Goal: Task Accomplishment & Management: Use online tool/utility

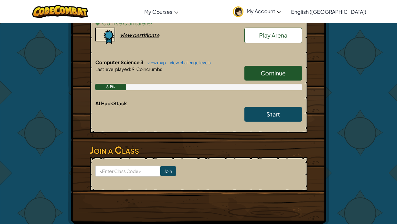
scroll to position [251, 0]
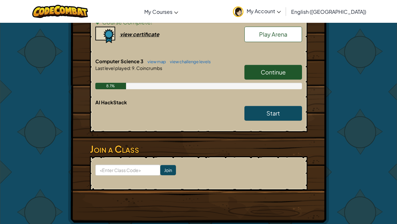
click at [285, 68] on span "Continue" at bounding box center [273, 71] width 25 height 7
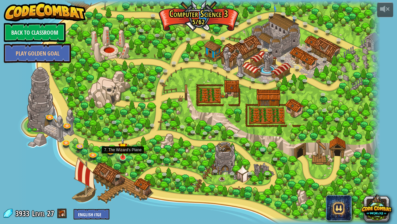
click at [121, 158] on div at bounding box center [122, 157] width 7 height 7
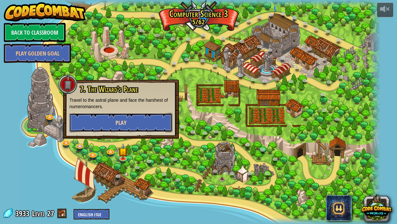
click at [130, 122] on button "Play" at bounding box center [120, 122] width 103 height 19
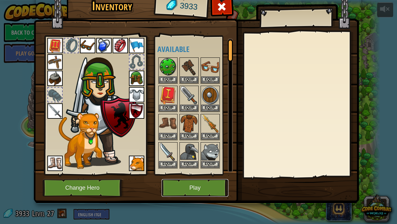
click at [182, 181] on button "Play" at bounding box center [195, 188] width 67 height 18
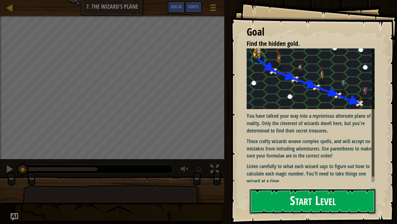
click at [317, 204] on button "Start Level" at bounding box center [313, 200] width 127 height 25
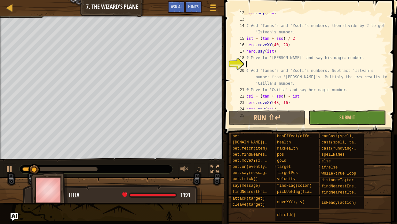
scroll to position [73, 0]
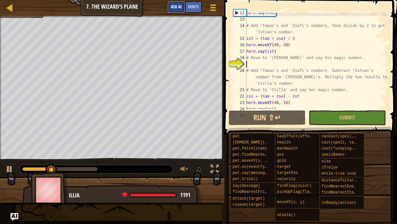
click at [176, 7] on span "Ask AI" at bounding box center [176, 7] width 11 height 6
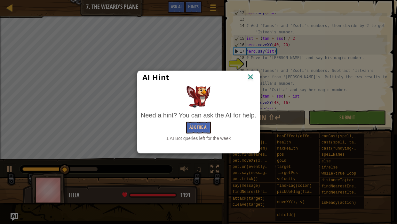
click at [250, 77] on img at bounding box center [251, 77] width 8 height 10
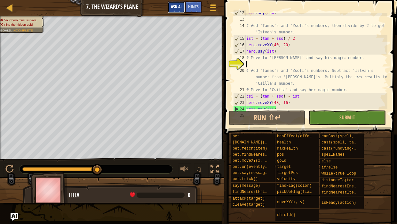
click at [181, 10] on button "Ask AI" at bounding box center [176, 7] width 17 height 12
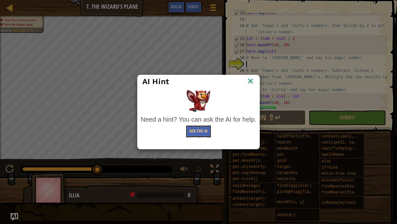
click at [249, 78] on img at bounding box center [251, 82] width 8 height 10
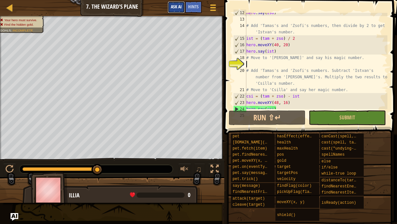
click at [176, 7] on span "Ask AI" at bounding box center [176, 7] width 11 height 6
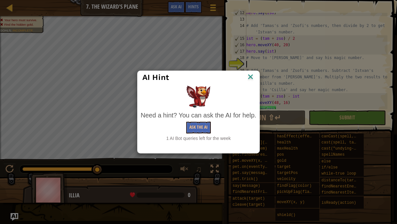
click at [251, 77] on img at bounding box center [251, 77] width 8 height 10
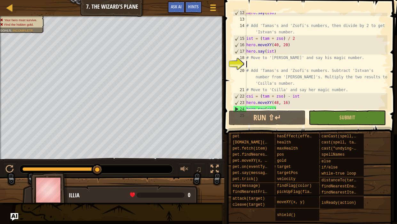
scroll to position [83, 0]
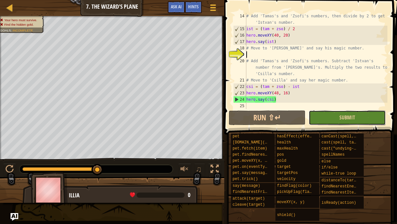
click at [331, 115] on button "Submit" at bounding box center [347, 117] width 77 height 15
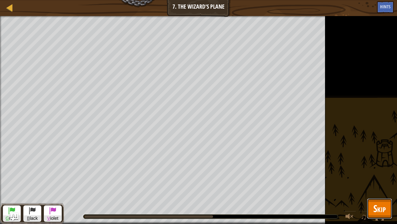
click at [382, 203] on span "Skip" at bounding box center [380, 207] width 12 height 13
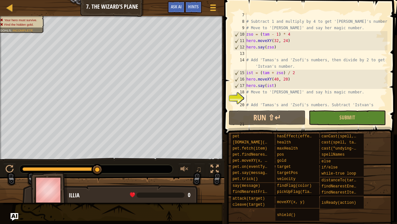
scroll to position [37, 0]
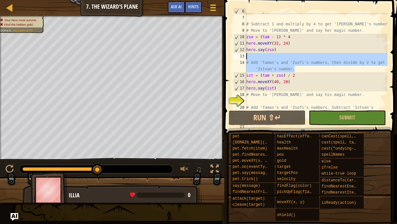
drag, startPoint x: 300, startPoint y: 69, endPoint x: 256, endPoint y: 56, distance: 45.7
click at [256, 56] on div "hero . say ( tam ) # Subtract 1 and multiply by 4 to get '[PERSON_NAME]'s numbe…" at bounding box center [316, 69] width 143 height 122
type textarea "# Add 'Tamas's and 'Zsofi's numbers, then divide by 2 to get 'Istvan's number."
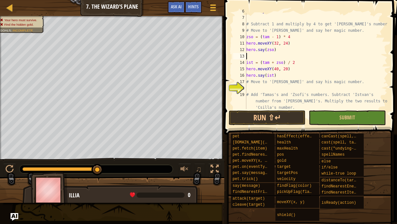
scroll to position [70, 0]
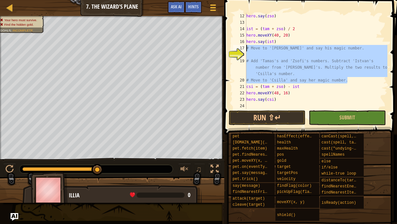
drag, startPoint x: 351, startPoint y: 81, endPoint x: 242, endPoint y: 45, distance: 114.4
click at [242, 45] on div "12 13 14 15 16 17 18 19 20 21 22 23 24 hero . say ( zso ) ist = ( tam + zso ) /…" at bounding box center [310, 61] width 156 height 96
type textarea "# Move to '[PERSON_NAME]' and say his magic number."
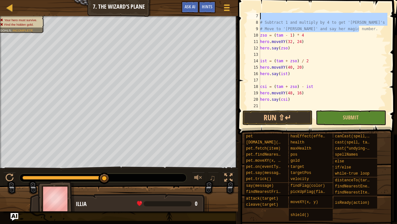
scroll to position [0, 0]
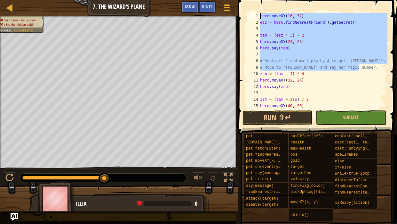
drag, startPoint x: 361, startPoint y: 29, endPoint x: 244, endPoint y: 6, distance: 119.7
click at [244, 6] on div "1 2 3 4 5 6 7 8 9 10 11 12 13 14 15 16 hero . moveXY ( 16 , 32 ) esz = hero . f…" at bounding box center [316, 79] width 161 height 153
click at [361, 69] on div "hero . moveXY ( 16 , 32 ) esz = hero . findNearestFriend ( ) . getSecret ( ) ta…" at bounding box center [323, 61] width 129 height 96
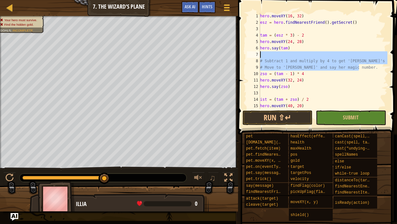
drag, startPoint x: 361, startPoint y: 69, endPoint x: 262, endPoint y: 53, distance: 99.8
click at [262, 53] on div "hero . moveXY ( 16 , 32 ) esz = hero . findNearestFriend ( ) . getSecret ( ) ta…" at bounding box center [323, 67] width 129 height 109
type textarea "# Subtract 1 and multiply by 4 to get '[PERSON_NAME]'s number."
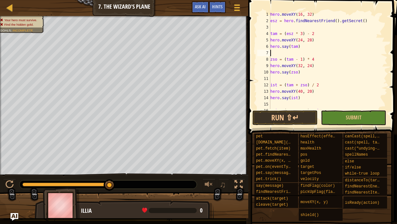
scroll to position [25, 0]
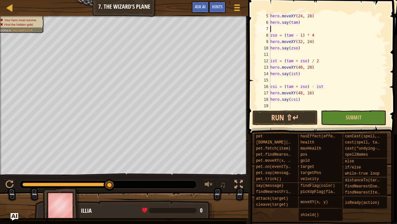
click at [312, 102] on div "hero . moveXY ( 24 , 28 ) hero . say ( tam ) zso = ( tam - 1 ) * 4 hero . moveX…" at bounding box center [328, 67] width 118 height 109
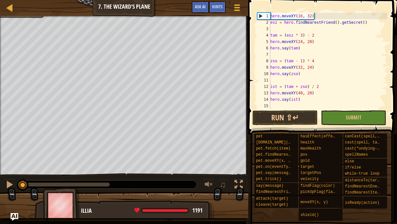
drag, startPoint x: 109, startPoint y: 183, endPoint x: 0, endPoint y: 179, distance: 109.3
click at [0, 179] on div "♫" at bounding box center [124, 182] width 249 height 19
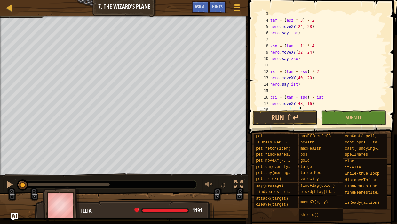
scroll to position [25, 0]
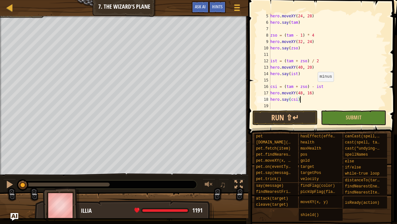
click at [315, 88] on div "hero . moveXY ( 24 , 28 ) hero . say ( tam ) zso = ( tam - 1 ) * 4 hero . moveX…" at bounding box center [328, 67] width 118 height 109
click at [314, 85] on div "hero . moveXY ( 24 , 28 ) hero . say ( tam ) zso = ( tam - 1 ) * 4 hero . moveX…" at bounding box center [328, 67] width 118 height 109
type textarea "csi = (tam + zso) * (zso - ist)"
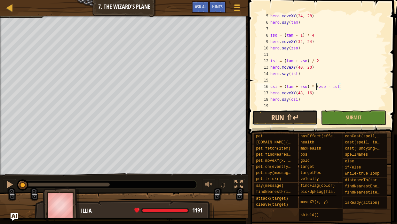
click at [290, 117] on button "Run ⇧↵" at bounding box center [285, 117] width 65 height 15
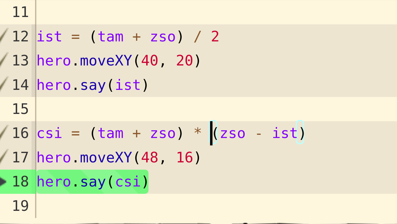
scroll to position [25, 0]
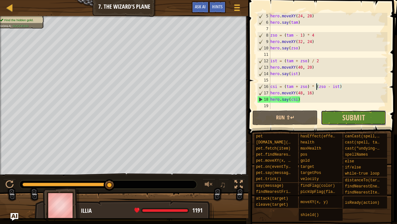
click at [335, 116] on button "Submit" at bounding box center [353, 117] width 65 height 15
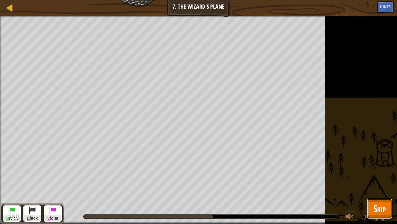
click at [385, 206] on span "Skip" at bounding box center [380, 207] width 12 height 13
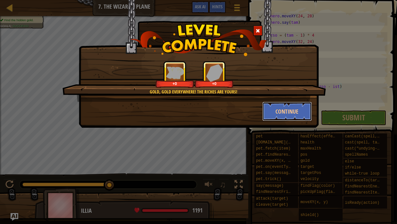
click at [282, 108] on button "Continue" at bounding box center [288, 111] width 50 height 19
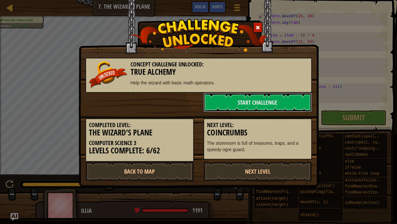
click at [282, 108] on link "Start Challenge" at bounding box center [258, 102] width 109 height 19
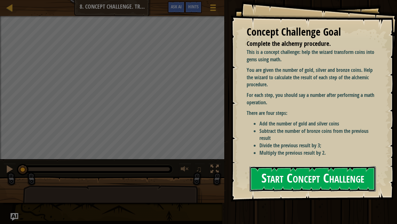
click at [311, 174] on button "Start Concept Challenge" at bounding box center [313, 178] width 127 height 25
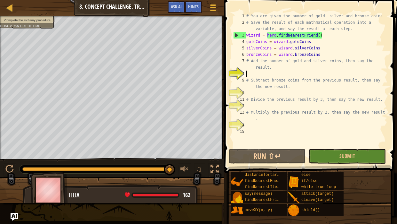
click at [277, 69] on div "# You are given the number of gold, silver and bronze coins. # Save the result …" at bounding box center [316, 86] width 143 height 147
click at [180, 9] on span "Ask AI" at bounding box center [176, 7] width 11 height 6
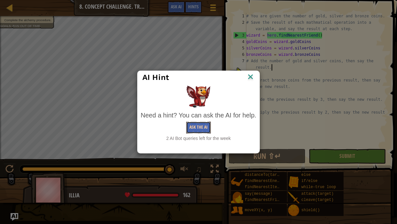
click at [197, 128] on button "Ask the AI" at bounding box center [198, 127] width 25 height 12
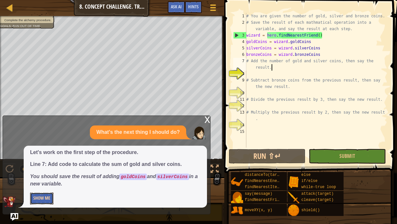
click at [43, 201] on button "Show Me" at bounding box center [41, 198] width 23 height 12
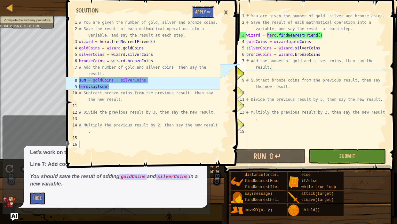
click at [209, 12] on button "Apply =>" at bounding box center [203, 12] width 22 height 12
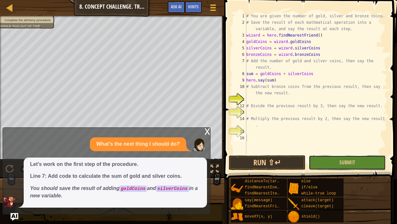
click at [358, 162] on button "Submit" at bounding box center [347, 162] width 77 height 15
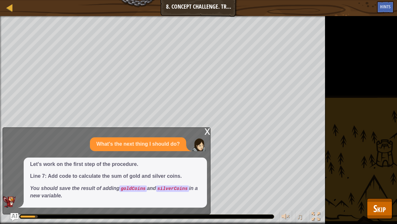
click at [207, 133] on div "x" at bounding box center [208, 130] width 6 height 6
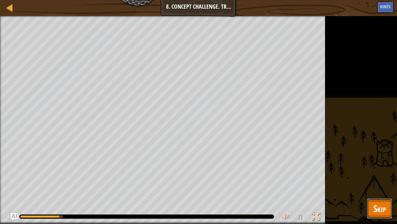
click at [375, 212] on span "Skip" at bounding box center [380, 207] width 12 height 13
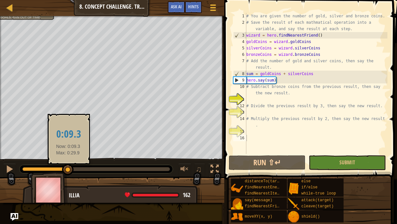
drag, startPoint x: 168, startPoint y: 166, endPoint x: 68, endPoint y: 169, distance: 100.3
click at [68, 169] on div at bounding box center [68, 170] width 12 height 12
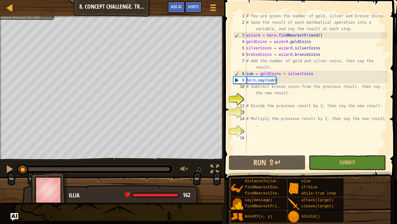
click at [7, 156] on div "Complete the alchemy procedure. Goals : Ran out of time ♫ Illia 162 x: 27 y: 12…" at bounding box center [198, 109] width 397 height 186
click at [9, 167] on div at bounding box center [9, 169] width 8 height 8
click at [298, 93] on div "# You are given the number of gold, silver and bronze coins. # Save the result …" at bounding box center [316, 90] width 143 height 154
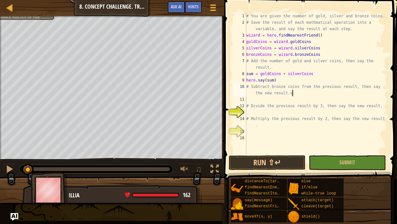
scroll to position [3, 14]
type textarea "# Subtract bronze coins from the previous result, then say the new result."
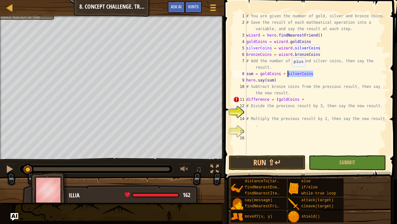
drag, startPoint x: 314, startPoint y: 73, endPoint x: 289, endPoint y: 73, distance: 25.3
click at [289, 73] on div "# You are given the number of gold, silver and bronze coins. # Save the result …" at bounding box center [316, 90] width 143 height 154
click at [306, 101] on div "# You are given the number of gold, silver and bronze coins. # Save the result …" at bounding box center [316, 90] width 143 height 154
paste textarea "silverCoins"
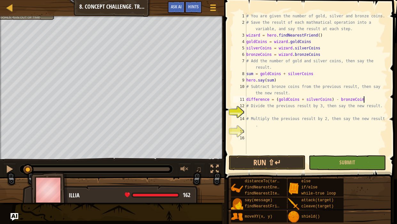
scroll to position [3, 9]
type textarea "difference = (goldCoins + silverCoins) - bronzeCoins"
click at [290, 164] on button "Run ⇧↵" at bounding box center [267, 162] width 77 height 15
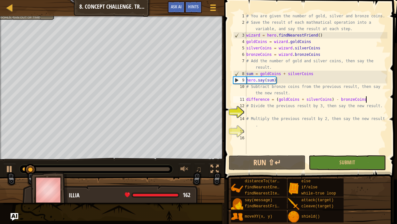
click at [377, 101] on div "# You are given the number of gold, silver and bronze coins. # Save the result …" at bounding box center [316, 90] width 143 height 154
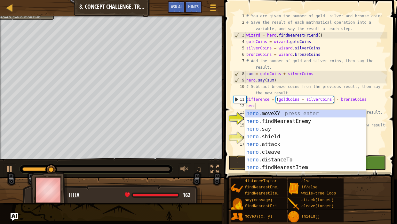
scroll to position [3, 0]
click at [282, 128] on div "hero .moveXY press enter hero .findNearestEnemy press enter hero .say press ent…" at bounding box center [305, 148] width 121 height 77
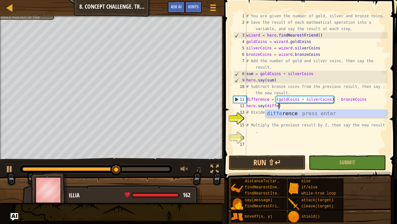
scroll to position [3, 3]
click at [292, 114] on div "differ ence press enter" at bounding box center [326, 121] width 121 height 23
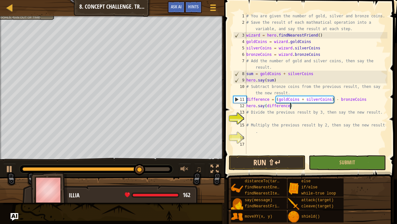
type textarea "hero.say(difference)"
click at [296, 161] on button "Run ⇧↵" at bounding box center [267, 162] width 77 height 15
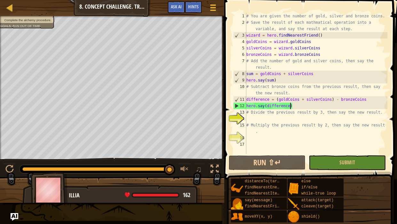
click at [260, 119] on div "# You are given the number of gold, silver and bronze coins. # Save the result …" at bounding box center [316, 90] width 143 height 154
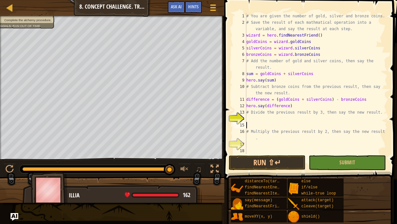
click at [254, 118] on div "# You are given the number of gold, silver and bronze coins. # Save the result …" at bounding box center [316, 90] width 143 height 154
click at [258, 120] on div "# You are given the number of gold, silver and bronze coins. # Save the result …" at bounding box center [316, 90] width 143 height 154
type textarea "q"
type textarea "# Divide the previous result by 3, then say the new result."
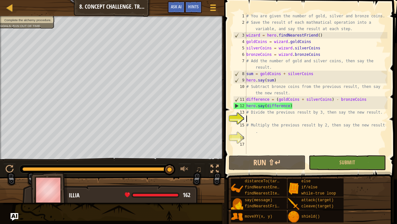
paste textarea "quotient"
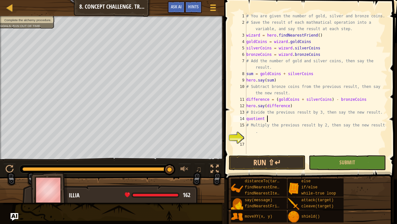
scroll to position [3, 1]
drag, startPoint x: 276, startPoint y: 98, endPoint x: 369, endPoint y: 98, distance: 92.6
click at [369, 98] on div "# You are given the number of gold, silver and bronze coins. # Save the result …" at bounding box center [316, 90] width 143 height 154
click at [324, 117] on div "# You are given the number of gold, silver and bronze coins. # Save the result …" at bounding box center [316, 90] width 143 height 154
paste textarea "(goldCoins + silverCoins) - bronzeCoins"
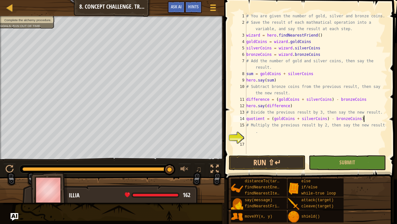
scroll to position [3, 9]
click at [330, 118] on div "# You are given the number of gold, silver and bronze coins. # Save the result …" at bounding box center [316, 90] width 143 height 154
type textarea "quotient = ([goldCoins + silverCoins] - bronzeCoins)"
click at [370, 119] on div "# You are given the number of gold, silver and bronze coins. # Save the result …" at bounding box center [316, 90] width 143 height 154
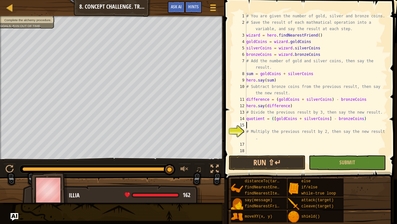
scroll to position [3, 0]
click at [369, 120] on div "# You are given the number of gold, silver and bronze coins. # Save the result …" at bounding box center [316, 90] width 143 height 154
type textarea "quotient = ([goldCoins + silverCoins] - bronzeCoins) * 3"
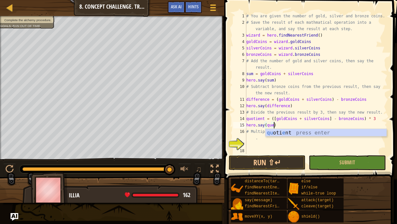
scroll to position [3, 2]
click at [347, 131] on div "qu oti e nt press enter" at bounding box center [326, 140] width 121 height 23
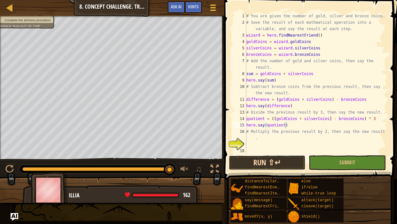
click at [293, 159] on button "Run ⇧↵" at bounding box center [267, 162] width 77 height 15
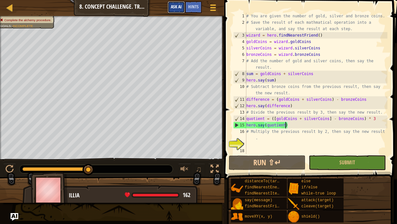
click at [175, 9] on button "Ask AI" at bounding box center [176, 7] width 17 height 12
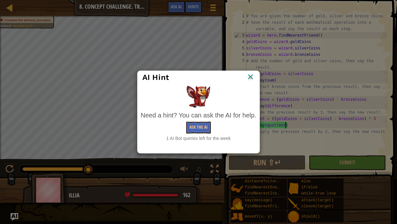
click at [253, 76] on img at bounding box center [251, 77] width 8 height 10
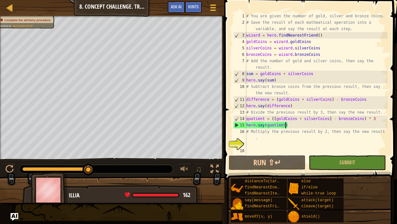
click at [253, 76] on div "# You are given the number of gold, silver and bronze coins. # Save the result …" at bounding box center [316, 90] width 143 height 154
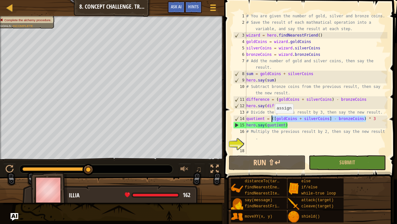
drag, startPoint x: 367, startPoint y: 118, endPoint x: 272, endPoint y: 119, distance: 95.1
click at [272, 119] on div "# You are given the number of gold, silver and bronze coins. # Save the result …" at bounding box center [316, 90] width 143 height 154
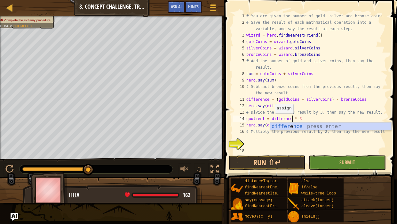
scroll to position [3, 4]
click at [276, 126] on div "differ e nce press enter" at bounding box center [331, 133] width 121 height 23
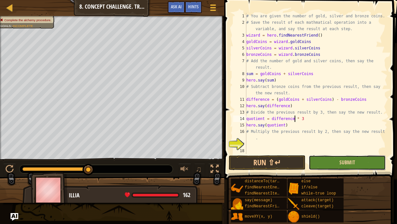
click at [343, 163] on span "Submit" at bounding box center [348, 162] width 16 height 7
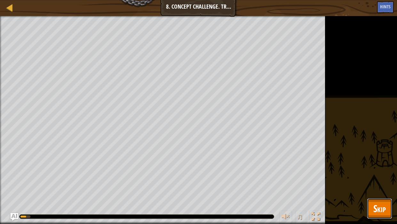
click at [380, 208] on span "Skip" at bounding box center [380, 207] width 12 height 13
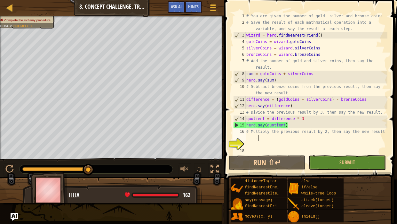
click at [279, 138] on div "# You are given the number of gold, silver and bronze coins. # Save the result …" at bounding box center [316, 90] width 143 height 154
type textarea "# Multiply the previous result by 2, then say the new result"
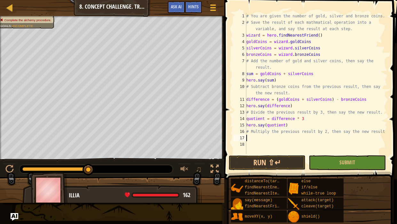
scroll to position [3, 0]
paste textarea "product"
drag, startPoint x: 299, startPoint y: 118, endPoint x: 271, endPoint y: 119, distance: 28.2
click at [271, 119] on div "# You are given the number of gold, silver and bronze coins. # Save the result …" at bounding box center [316, 90] width 143 height 154
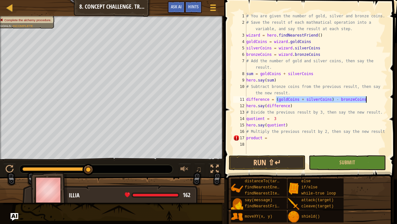
drag, startPoint x: 277, startPoint y: 99, endPoint x: 367, endPoint y: 98, distance: 90.3
click at [367, 98] on div "# You are given the number of gold, silver and bronze coins. # Save the result …" at bounding box center [316, 90] width 143 height 154
paste textarea "(goldCoins + silverCoins) - bronzeCoins"
click at [274, 118] on div "# You are given the number of gold, silver and bronze coins. # Save the result …" at bounding box center [316, 90] width 143 height 154
paste textarea "(goldCoins + silverCoins) - bronzeCoins"
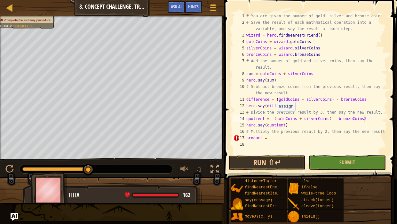
click at [274, 117] on div "# You are given the number of gold, silver and bronze coins. # Save the result …" at bounding box center [316, 90] width 143 height 154
click at [368, 118] on div "# You are given the number of gold, silver and bronze coins. # Save the result …" at bounding box center [316, 90] width 143 height 154
click at [286, 137] on div "# You are given the number of gold, silver and bronze coins. # Save the result …" at bounding box center [316, 90] width 143 height 154
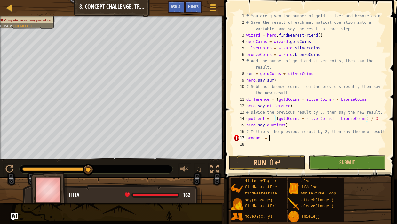
scroll to position [3, 2]
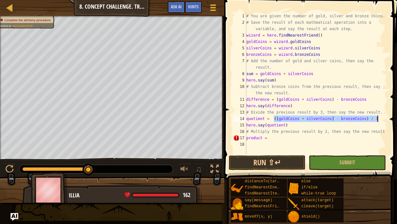
drag, startPoint x: 274, startPoint y: 117, endPoint x: 378, endPoint y: 118, distance: 104.7
click at [378, 118] on div "# You are given the number of gold, silver and bronze coins. # Save the result …" at bounding box center [316, 90] width 143 height 154
click at [314, 137] on div "# You are given the number of gold, silver and bronze coins. # Save the result …" at bounding box center [316, 90] width 143 height 154
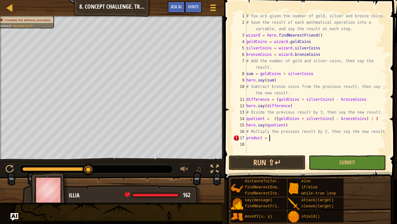
paste textarea "([goldCoins + silverCoins] - bronzeCoins) / 3"
click at [329, 136] on div "# You are given the number of gold, silver and bronze coins. # Save the result …" at bounding box center [316, 90] width 143 height 154
click at [275, 138] on div "# You are given the number of gold, silver and bronze coins. # Save the result …" at bounding box center [316, 90] width 143 height 154
click at [329, 138] on div "# You are given the number of gold, silver and bronze coins. # Save the result …" at bounding box center [316, 90] width 143 height 154
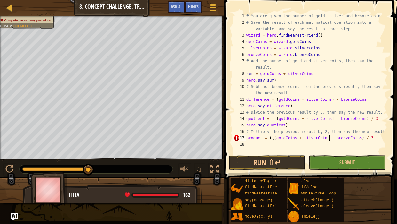
scroll to position [3, 7]
click at [365, 137] on div "# You are given the number of gold, silver and bronze coins. # Save the result …" at bounding box center [316, 90] width 143 height 154
click at [376, 137] on div "# You are given the number of gold, silver and bronze coins. # Save the result …" at bounding box center [316, 90] width 143 height 154
type textarea "product = ([{goldCoins + silverCoins} - bronzeCoins] / 3)"
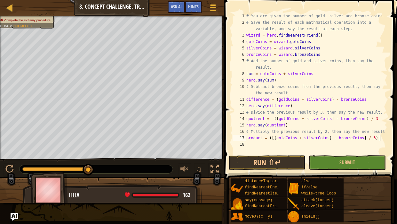
scroll to position [3, 11]
type textarea "product = ([{goldCoins + silverCoins} - bronzeCoins] / 3) * 2"
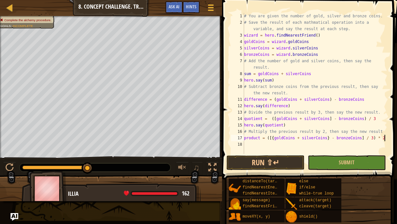
click at [340, 145] on div "# You are given the number of gold, silver and bronze coins. # Save the result …" at bounding box center [315, 90] width 145 height 154
drag, startPoint x: 260, startPoint y: 138, endPoint x: 244, endPoint y: 137, distance: 15.7
click at [244, 137] on div "hero.say() 1 2 3 4 5 6 7 8 9 10 11 12 13 14 15 16 17 18 19 # You are given the …" at bounding box center [309, 83] width 158 height 141
click at [264, 143] on div "# You are given the number of gold, silver and bronze coins. # Save the result …" at bounding box center [315, 90] width 145 height 154
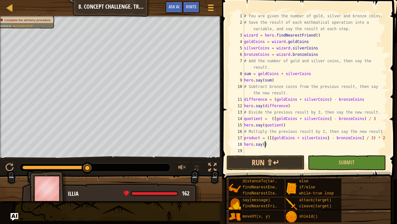
paste textarea "product"
type textarea "hero.say(product)"
click at [334, 164] on button "Submit" at bounding box center [347, 162] width 78 height 15
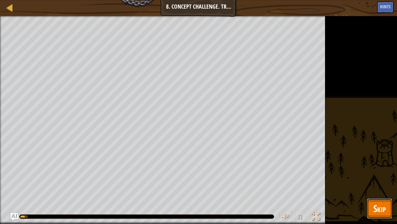
click at [378, 210] on span "Skip" at bounding box center [380, 207] width 12 height 13
